Goal: Find specific page/section: Find specific page/section

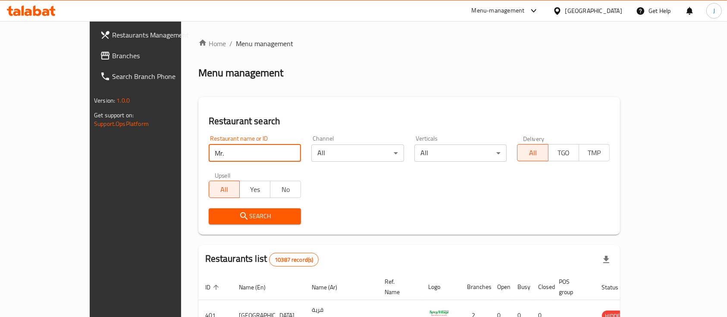
click button "Search" at bounding box center [255, 216] width 93 height 16
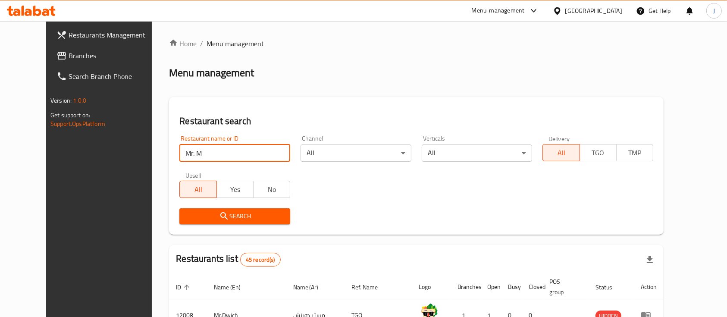
type input "Mr. M"
click button "Search" at bounding box center [234, 216] width 111 height 16
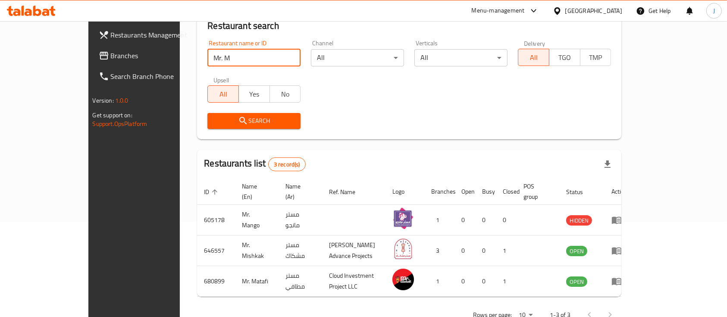
scroll to position [110, 0]
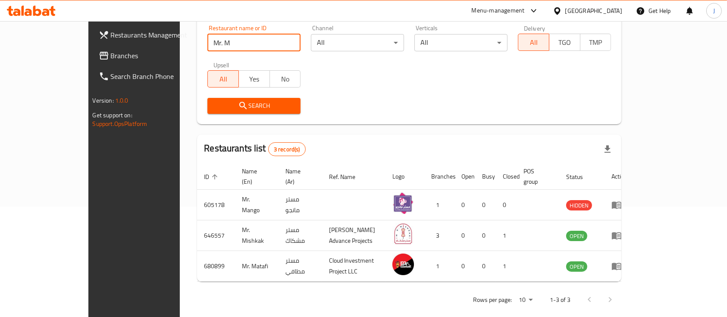
click at [269, 41] on input "Mr. M" at bounding box center [253, 42] width 93 height 17
paste input "686734"
click button "Search" at bounding box center [253, 106] width 93 height 16
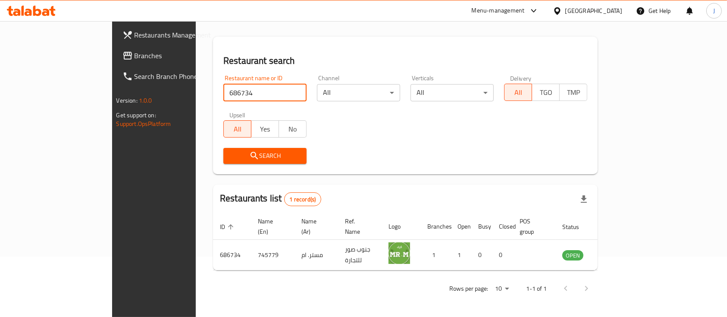
scroll to position [50, 0]
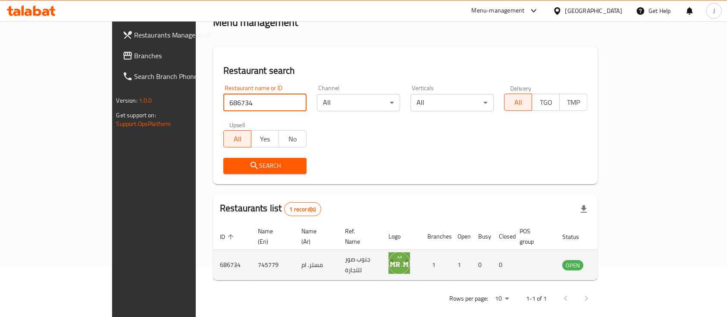
click at [294, 258] on td "مستر. ام" at bounding box center [316, 265] width 44 height 31
copy td "مستر. ام"
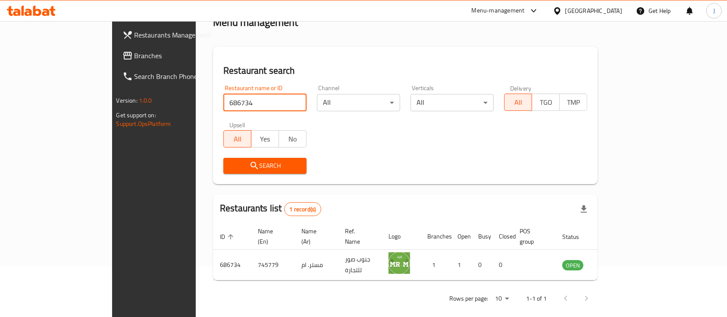
drag, startPoint x: 209, startPoint y: 99, endPoint x: 127, endPoint y: 99, distance: 81.9
click at [196, 99] on div "Home / Menu management Menu management Restaurant search Restaurant name or ID …" at bounding box center [405, 149] width 419 height 356
paste input "360ْ Cafe"
click button "Search" at bounding box center [264, 166] width 83 height 16
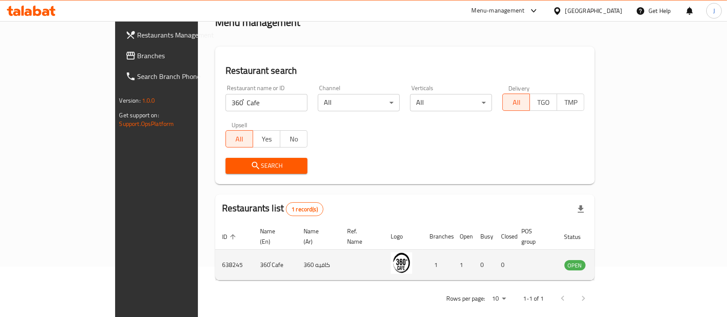
click at [297, 253] on td "كافيه 360" at bounding box center [319, 265] width 44 height 31
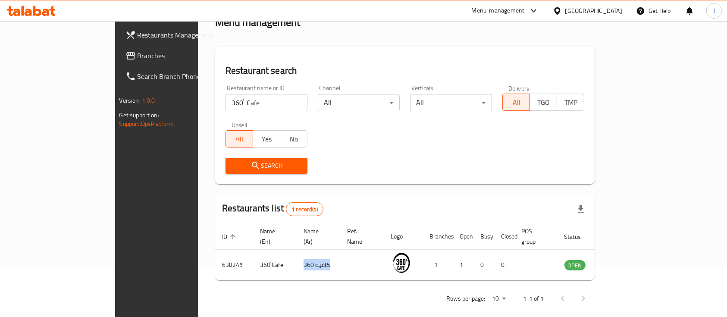
copy td "كافيه 360"
drag, startPoint x: 194, startPoint y: 102, endPoint x: 133, endPoint y: 98, distance: 60.5
click at [198, 98] on div "Home / Menu management Menu management Restaurant search Restaurant name or ID …" at bounding box center [405, 149] width 414 height 356
paste input "4 FOUR DAY`S COFFEE SHOP"
click button "Search" at bounding box center [266, 166] width 82 height 16
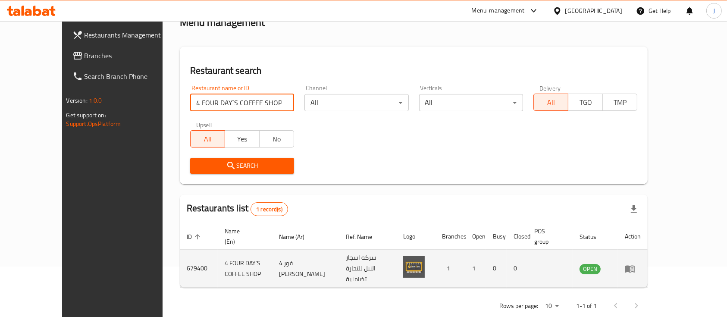
click at [316, 257] on td "4 فور [PERSON_NAME]" at bounding box center [305, 269] width 67 height 38
click at [316, 256] on td "4 فور [PERSON_NAME]" at bounding box center [305, 269] width 67 height 38
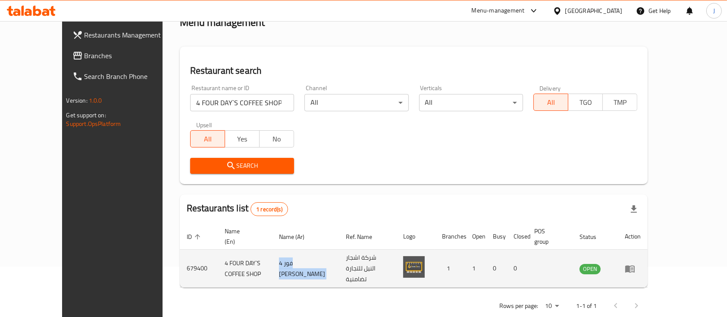
click at [316, 256] on td "4 فور [PERSON_NAME]" at bounding box center [305, 269] width 67 height 38
copy td "4 فور [PERSON_NAME]"
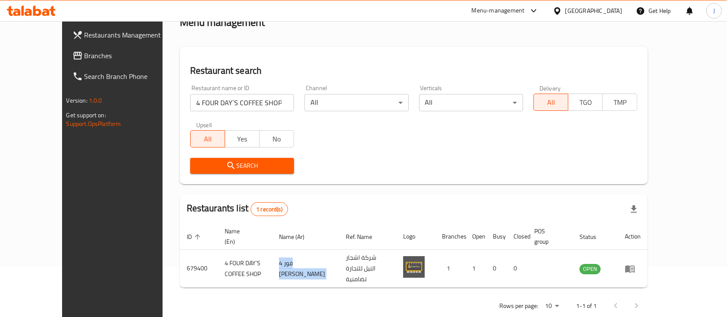
copy td "4 فور [PERSON_NAME]"
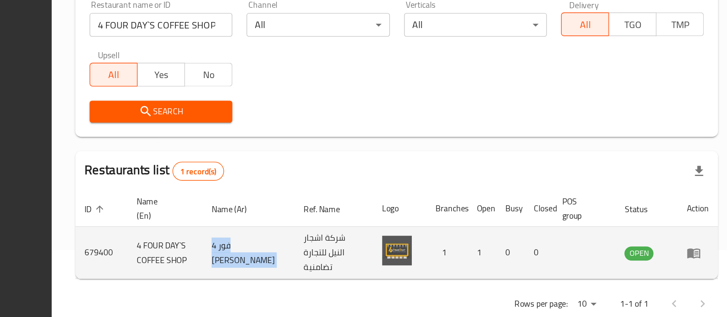
scroll to position [50, 0]
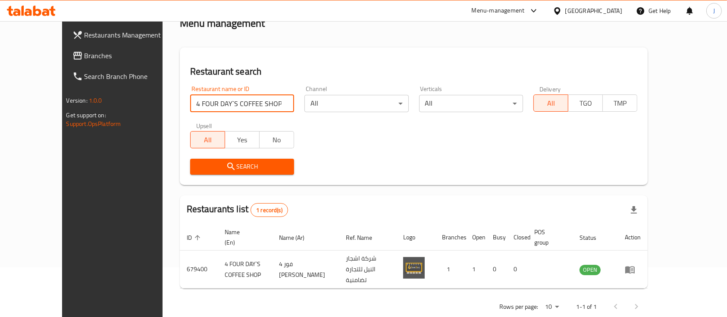
drag, startPoint x: 241, startPoint y: 103, endPoint x: 138, endPoint y: 89, distance: 104.4
click at [180, 89] on div "Restaurant search Restaurant name or ID 4 FOUR DAY`S COFFEE SHOP Restaurant nam…" at bounding box center [414, 115] width 468 height 137
paste input "Afandina"
type input "Afandina"
click button "Search" at bounding box center [242, 167] width 104 height 16
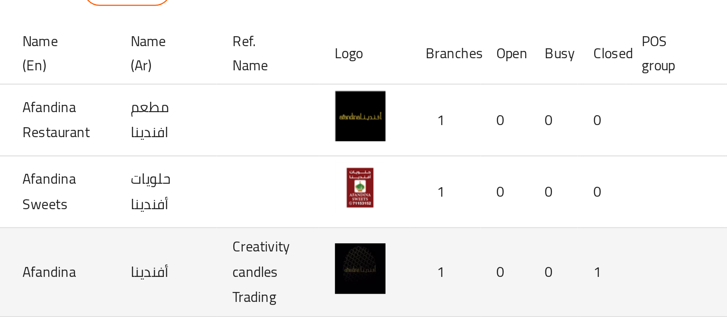
scroll to position [110, 0]
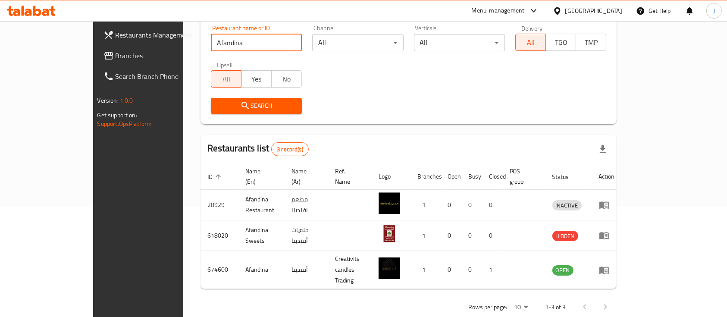
click at [116, 57] on span "Branches" at bounding box center [162, 55] width 92 height 10
